Goal: Task Accomplishment & Management: Complete application form

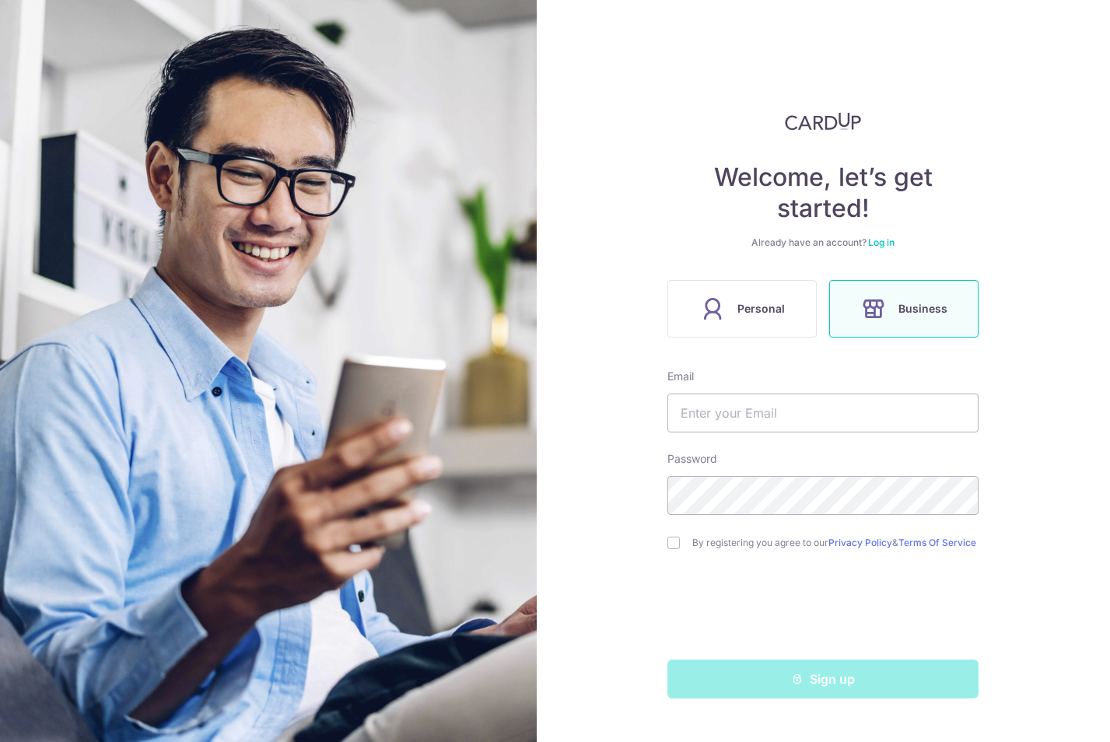
click at [730, 300] on label "Personal" at bounding box center [741, 309] width 149 height 58
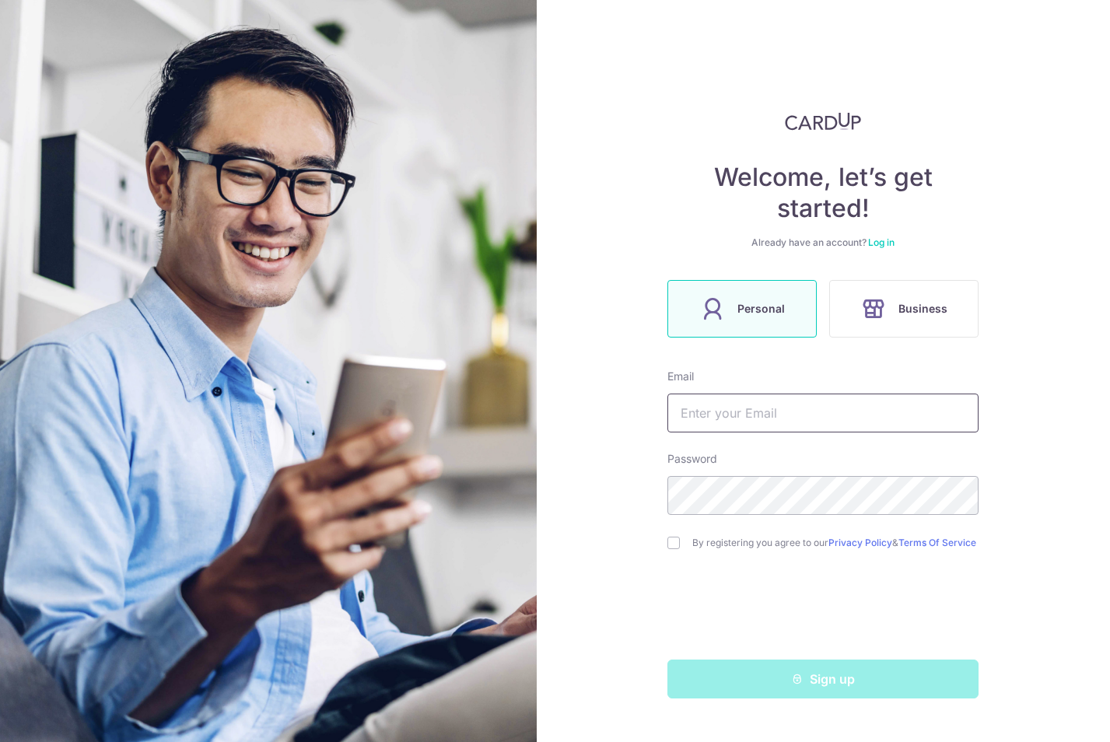
click at [810, 422] on input "text" at bounding box center [822, 413] width 311 height 39
type input "[EMAIL_ADDRESS][DOMAIN_NAME]"
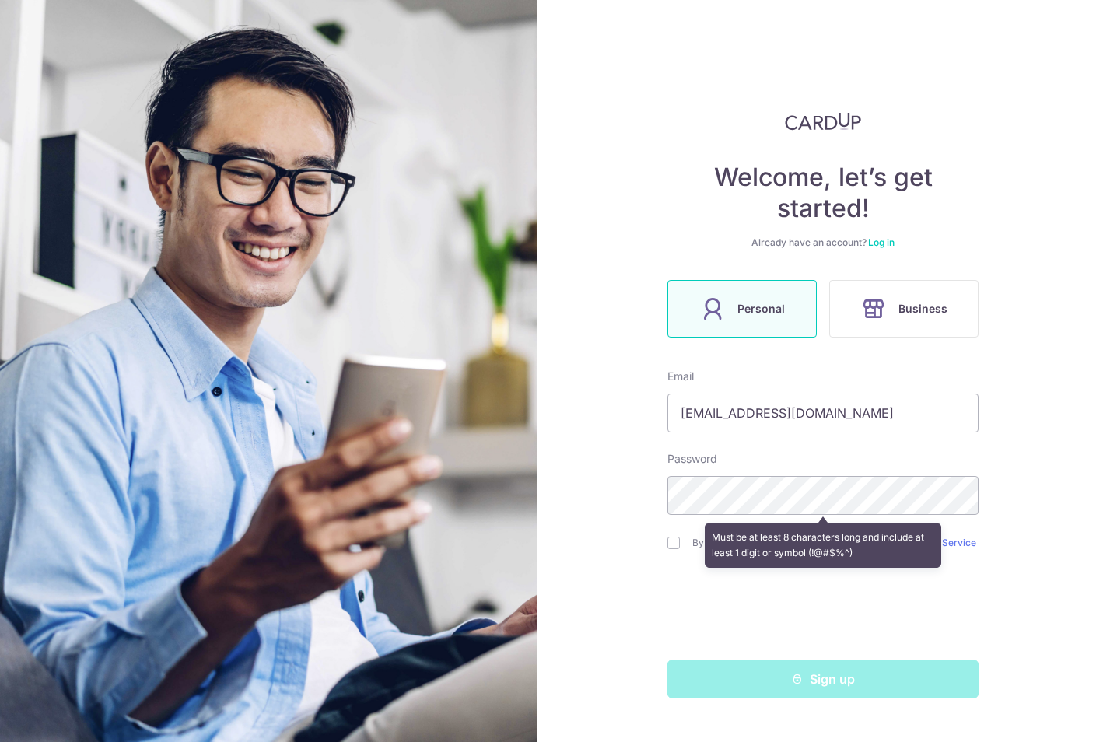
click at [1011, 433] on div "Welcome, let’s get started! Already have an account? Log in Personal Business E…" at bounding box center [824, 371] width 574 height 742
click at [1000, 434] on div "Welcome, let’s get started! Already have an account? Log in Personal Business E…" at bounding box center [824, 371] width 574 height 742
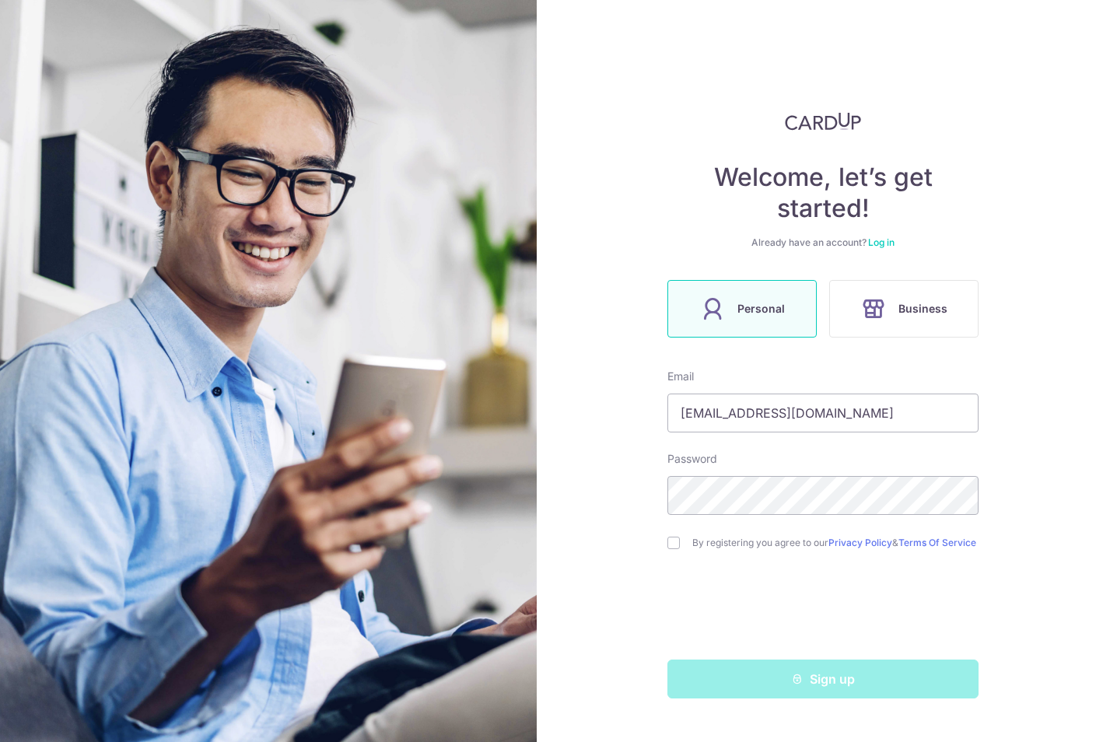
click at [1103, 468] on div "Welcome, let’s get started! Already have an account? Log in Personal Business E…" at bounding box center [824, 371] width 574 height 742
